Goal: Find specific page/section: Find specific page/section

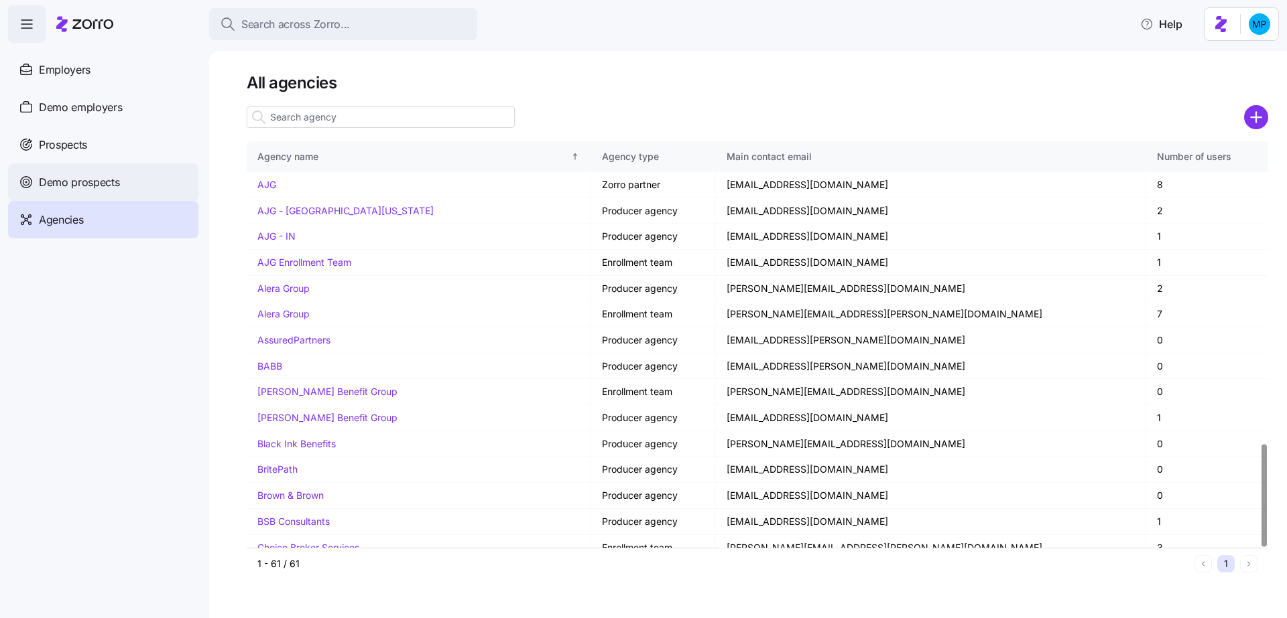
scroll to position [1191, 0]
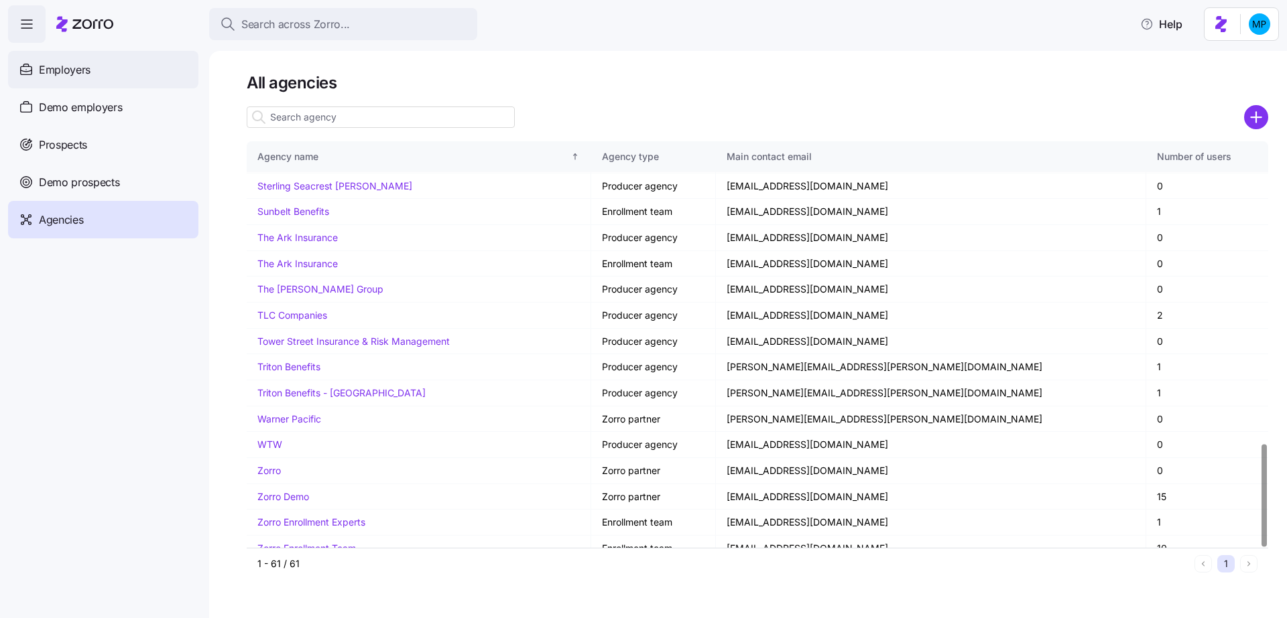
click at [90, 66] on div "Employers" at bounding box center [103, 70] width 190 height 38
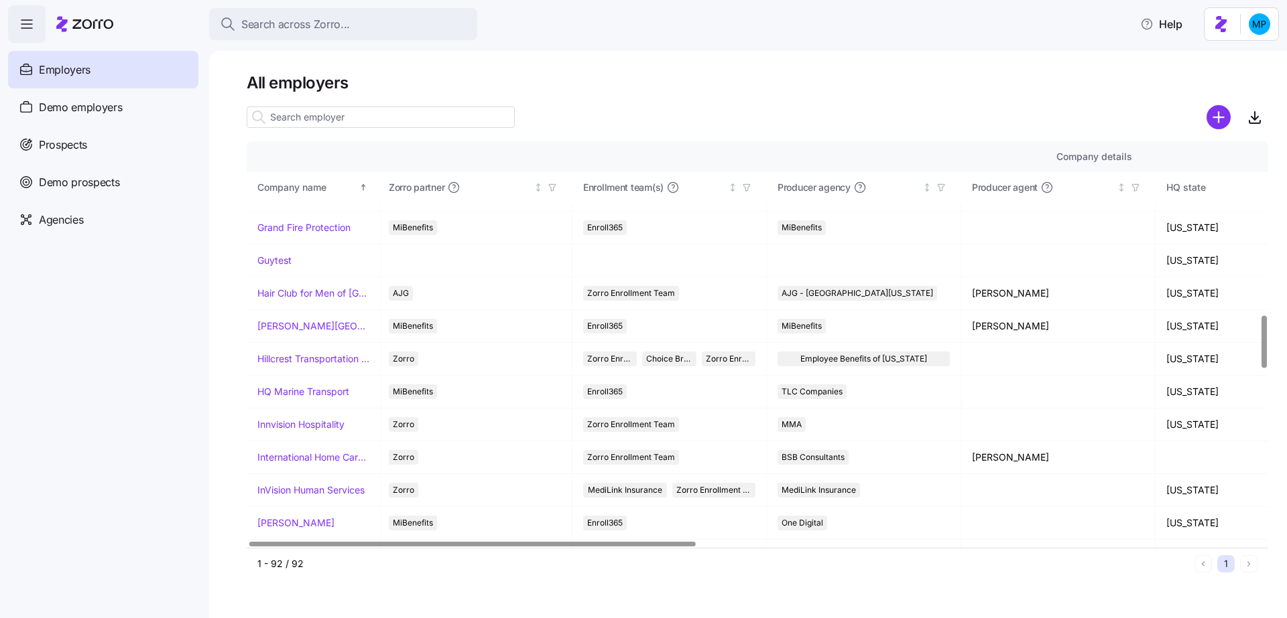
scroll to position [1331, 3]
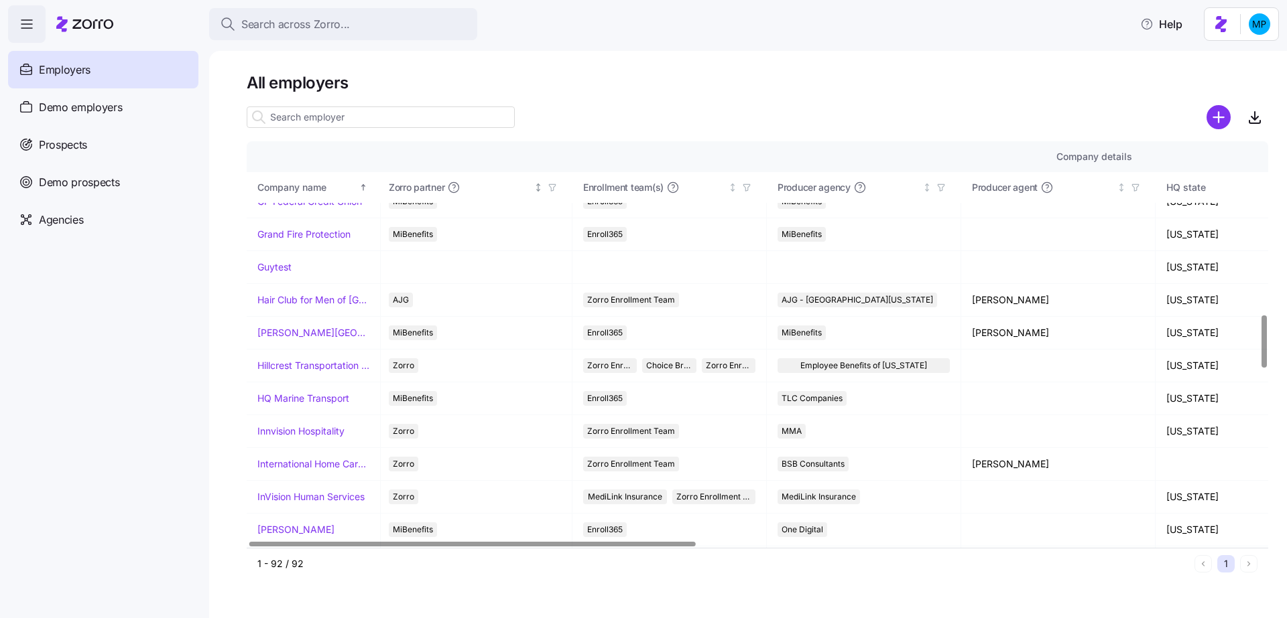
click at [547, 184] on icon "button" at bounding box center [551, 187] width 9 height 9
click at [549, 110] on div at bounding box center [757, 117] width 1021 height 27
click at [105, 219] on div "Agencies" at bounding box center [103, 220] width 190 height 38
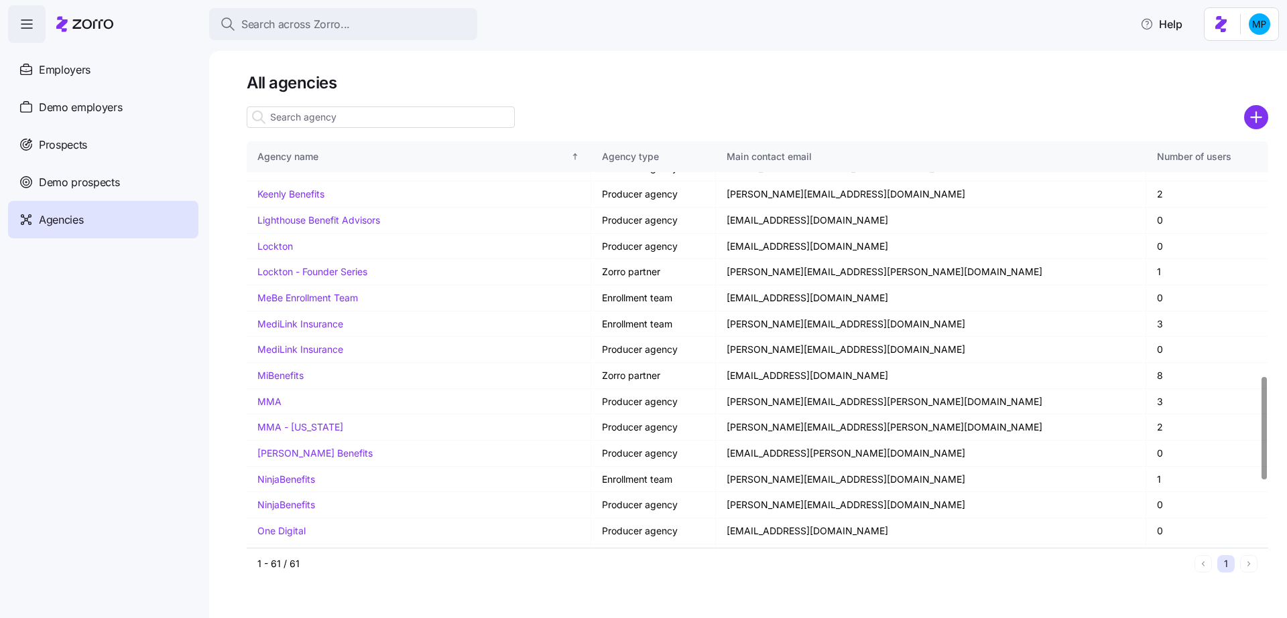
scroll to position [1191, 0]
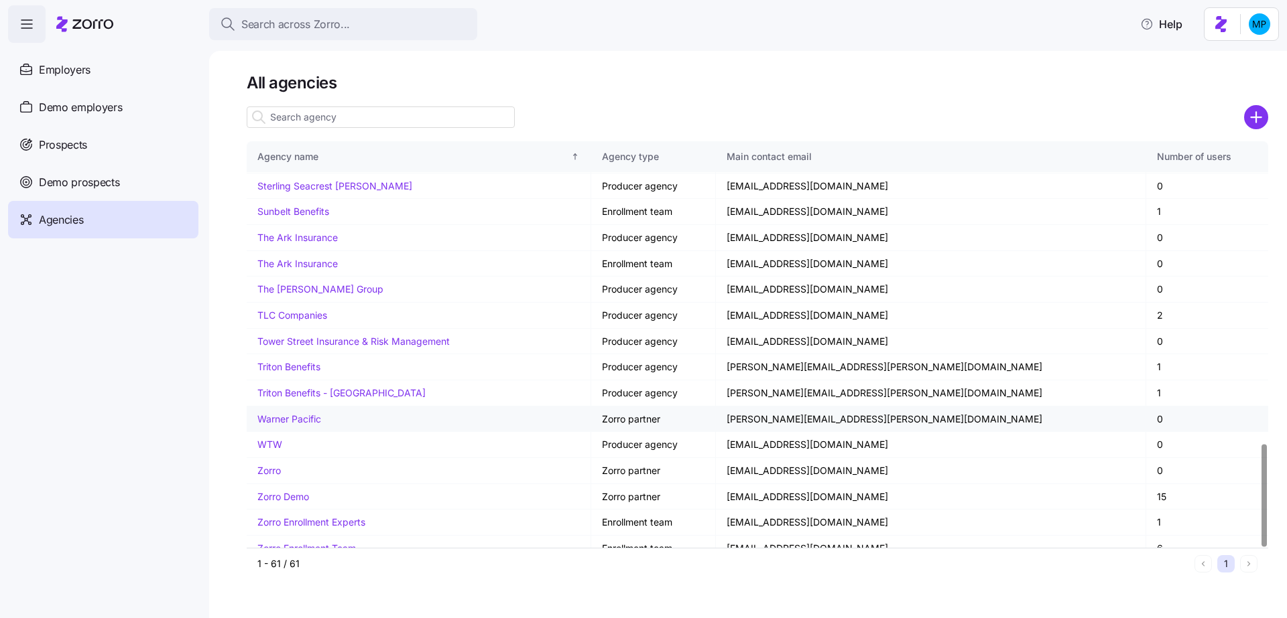
click at [789, 407] on td "[PERSON_NAME][EMAIL_ADDRESS][PERSON_NAME][DOMAIN_NAME]" at bounding box center [931, 420] width 430 height 26
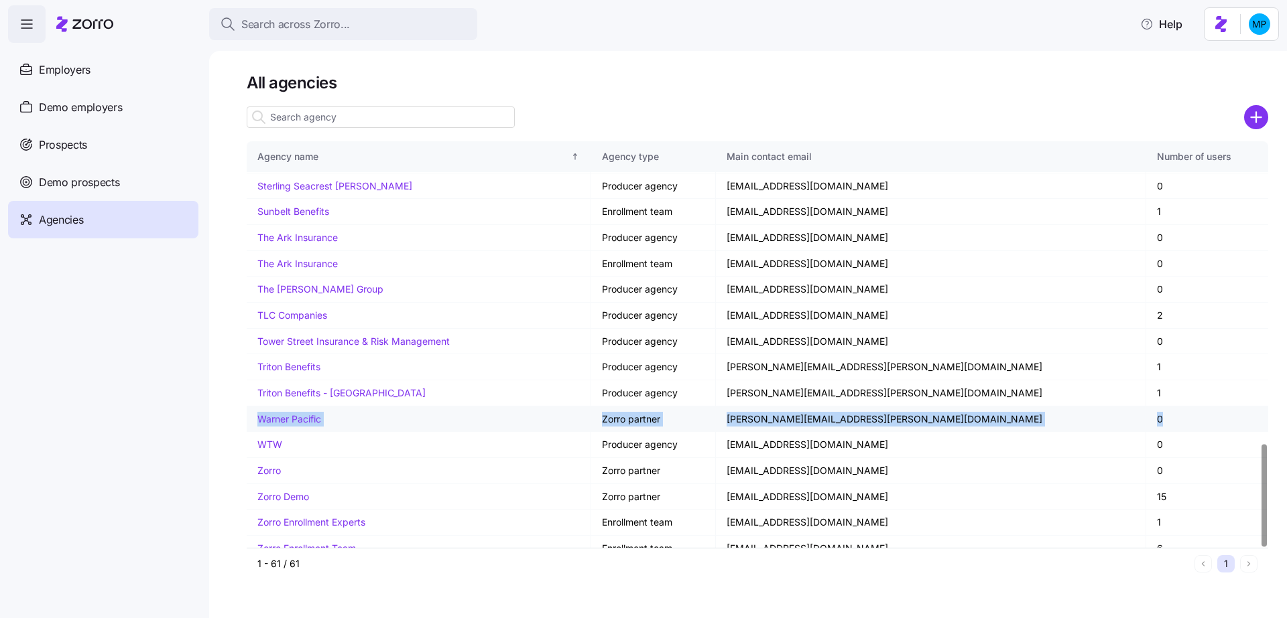
drag, startPoint x: 1130, startPoint y: 405, endPoint x: 250, endPoint y: 405, distance: 880.5
click at [250, 407] on tr "Warner Pacific Zorro partner [PERSON_NAME][EMAIL_ADDRESS][PERSON_NAME][DOMAIN_N…" at bounding box center [757, 420] width 1021 height 26
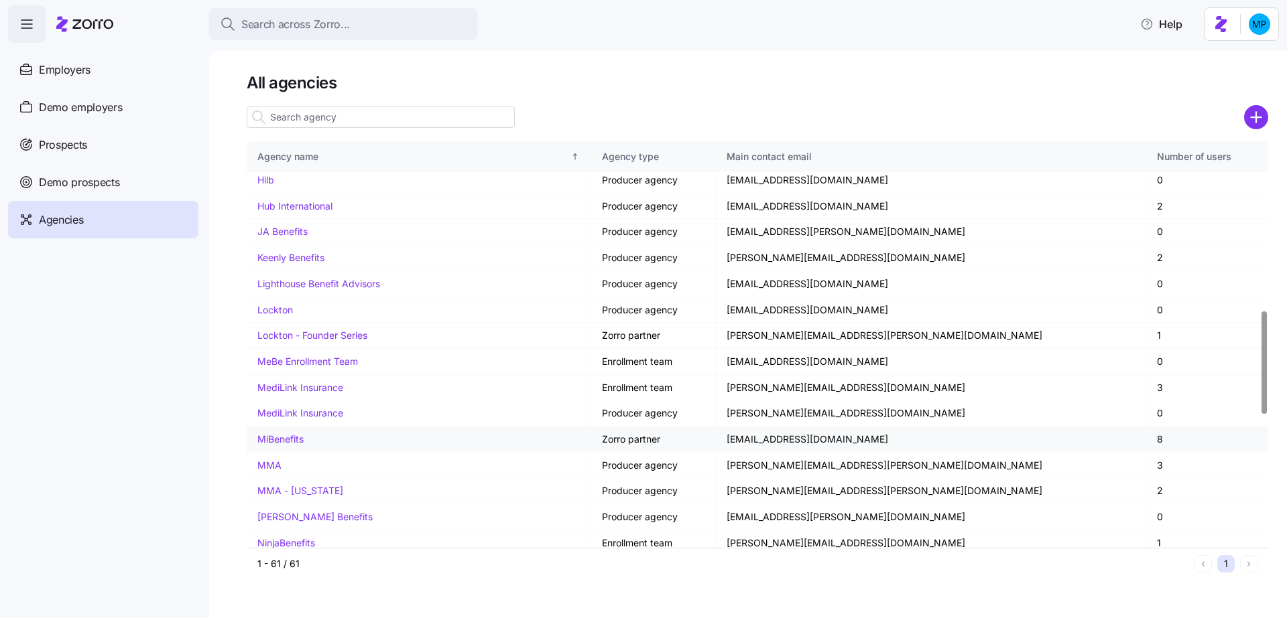
scroll to position [611, 0]
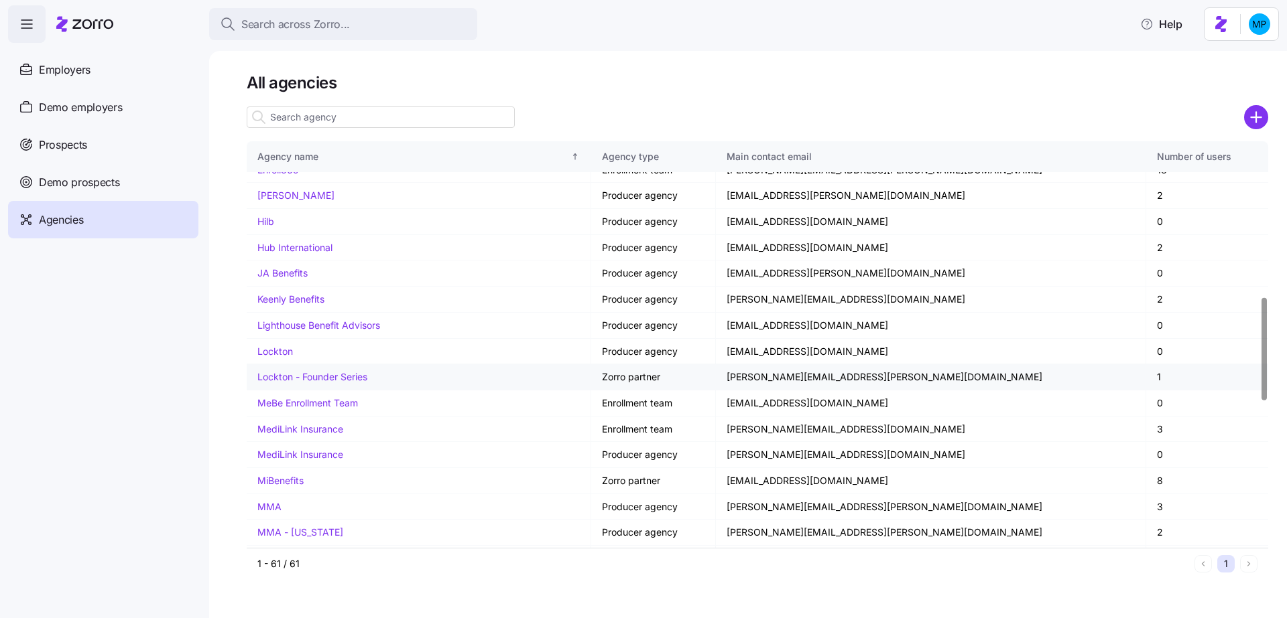
click at [494, 369] on td "Lockton - Founder Series" at bounding box center [419, 378] width 344 height 26
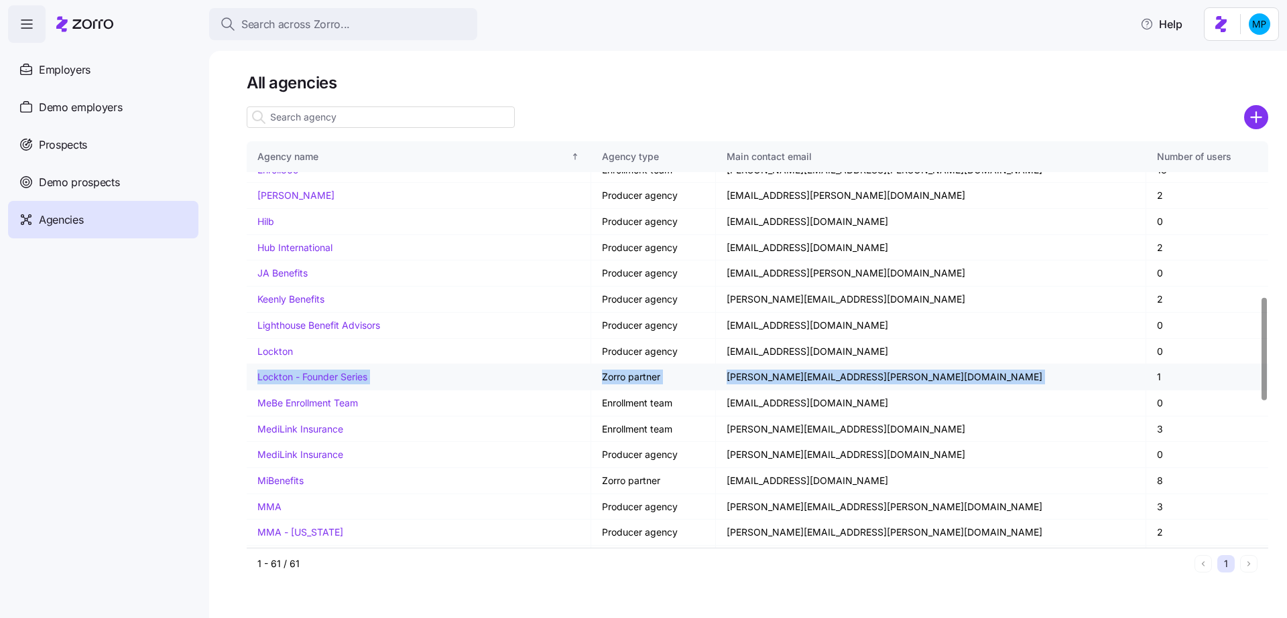
click at [968, 367] on td "[PERSON_NAME][EMAIL_ADDRESS][PERSON_NAME][DOMAIN_NAME]" at bounding box center [931, 378] width 430 height 26
click at [1151, 369] on td "1" at bounding box center [1207, 378] width 122 height 26
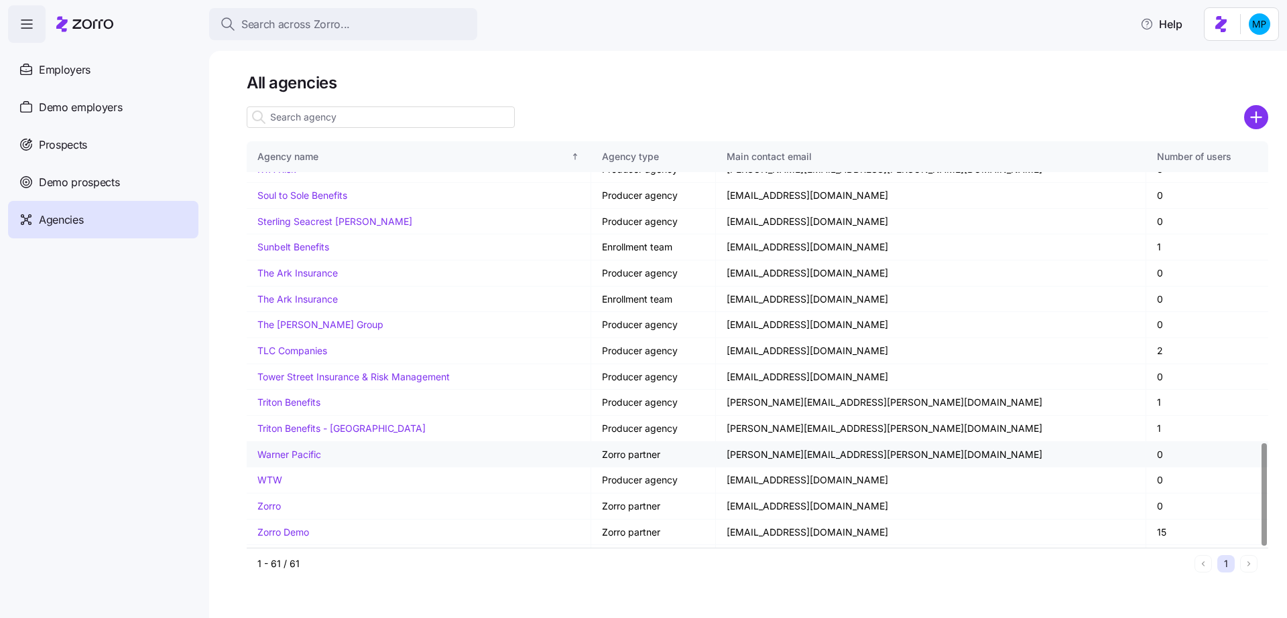
scroll to position [1191, 0]
